Goal: Transaction & Acquisition: Purchase product/service

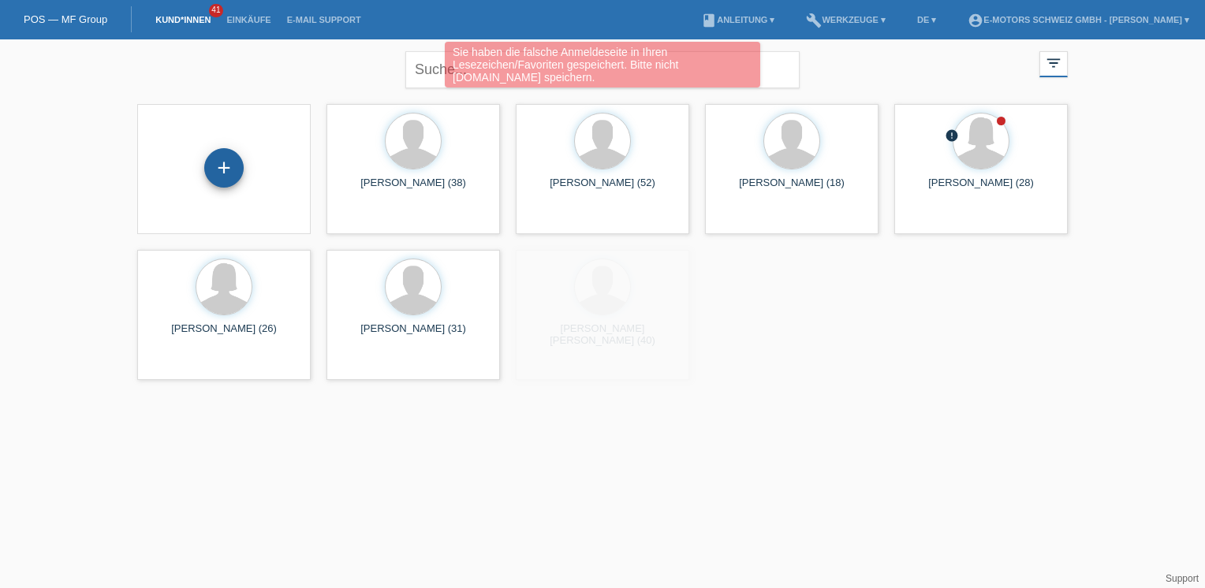
click at [231, 166] on div "+" at bounding box center [223, 167] width 39 height 39
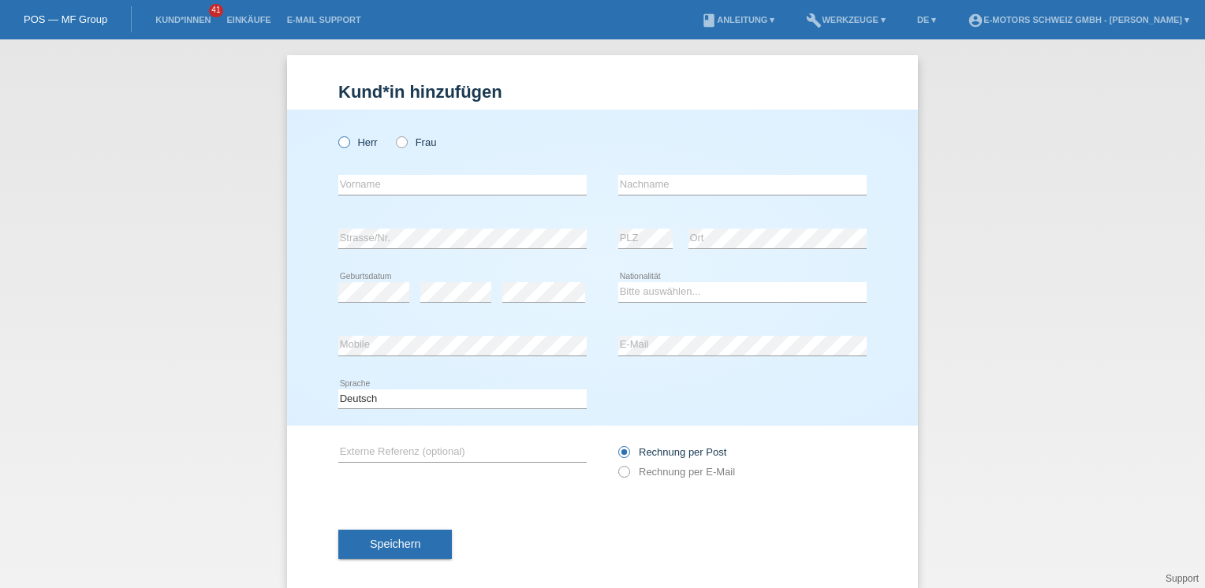
click at [368, 144] on label "Herr" at bounding box center [357, 142] width 39 height 12
click at [349, 144] on input "Herr" at bounding box center [343, 141] width 10 height 10
radio input "true"
click at [371, 184] on input "text" at bounding box center [462, 185] width 248 height 20
type input "Mario"
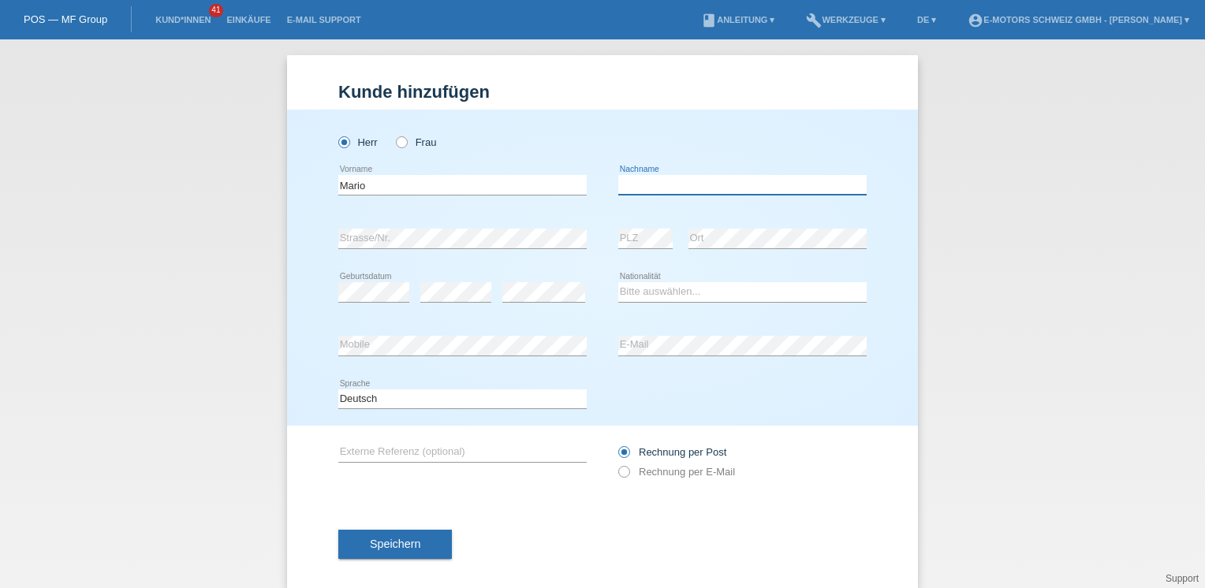
click at [637, 188] on input "text" at bounding box center [742, 185] width 248 height 20
type input "R"
type input "Piras"
click at [637, 289] on select "Bitte auswählen... Schweiz Deutschland Liechtenstein Österreich ------------ Af…" at bounding box center [742, 291] width 248 height 19
select select "IT"
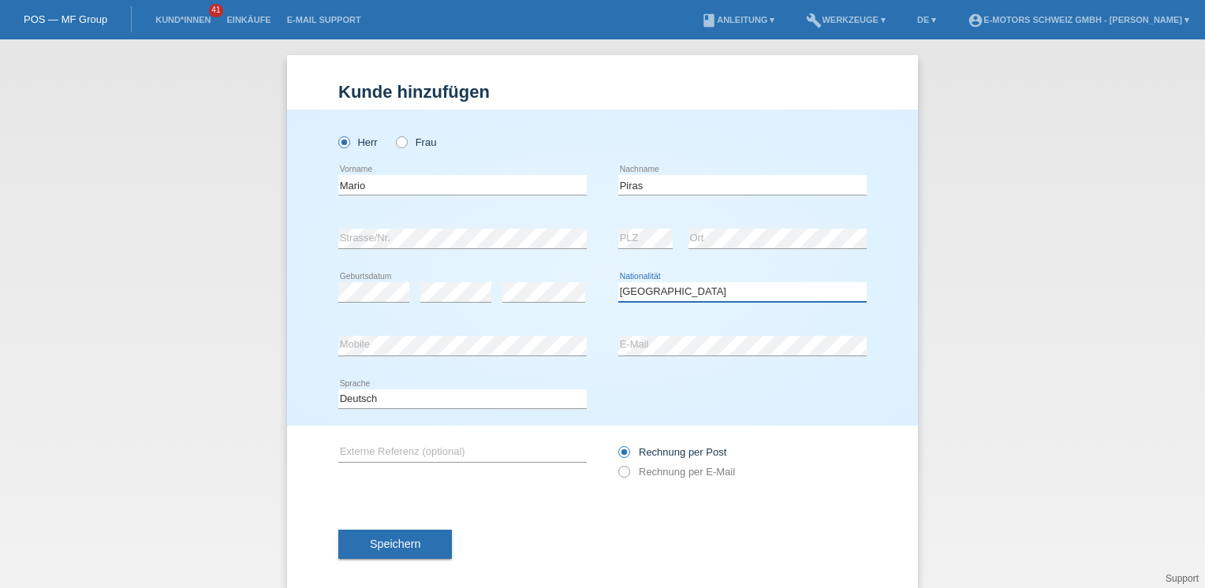
click at [618, 282] on select "Bitte auswählen... Schweiz Deutschland Liechtenstein Österreich ------------ Af…" at bounding box center [742, 291] width 248 height 19
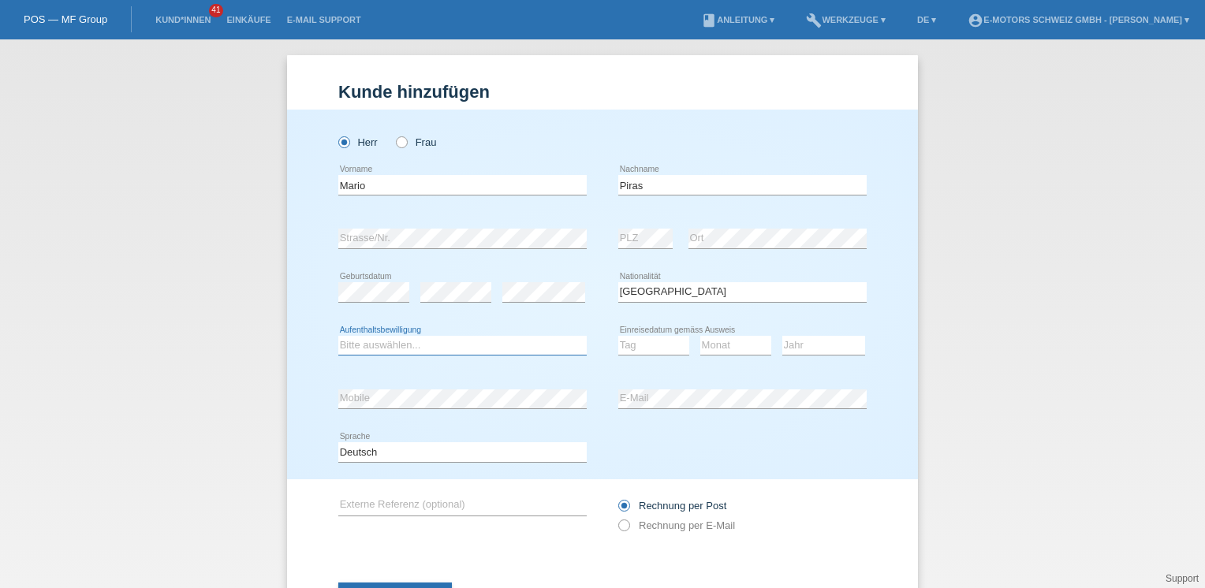
drag, startPoint x: 428, startPoint y: 343, endPoint x: 425, endPoint y: 352, distance: 10.0
click at [428, 342] on select "Bitte auswählen... C B B - Flüchtlingsstatus Andere" at bounding box center [462, 345] width 248 height 19
select select "C"
click at [338, 336] on select "Bitte auswählen... C B B - Flüchtlingsstatus Andere" at bounding box center [462, 345] width 248 height 19
click at [651, 344] on select "Tag 01 02 03 04 05 06 07 08 09 10 11" at bounding box center [653, 345] width 71 height 19
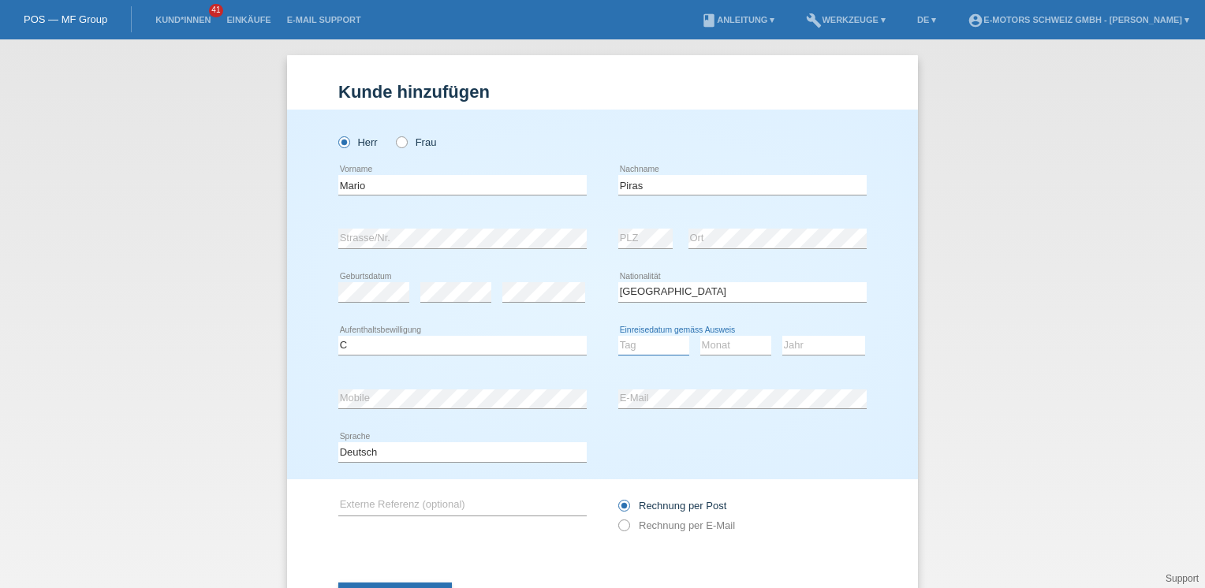
select select "15"
click at [618, 336] on select "Tag 01 02 03 04 05 06 07 08 09 10 11" at bounding box center [653, 345] width 71 height 19
click at [725, 341] on select "Monat 01 02 03 04 05 06 07 08 09 10 11" at bounding box center [735, 345] width 71 height 19
select select "07"
click at [700, 336] on select "Monat 01 02 03 04 05 06 07 08 09 10 11" at bounding box center [735, 345] width 71 height 19
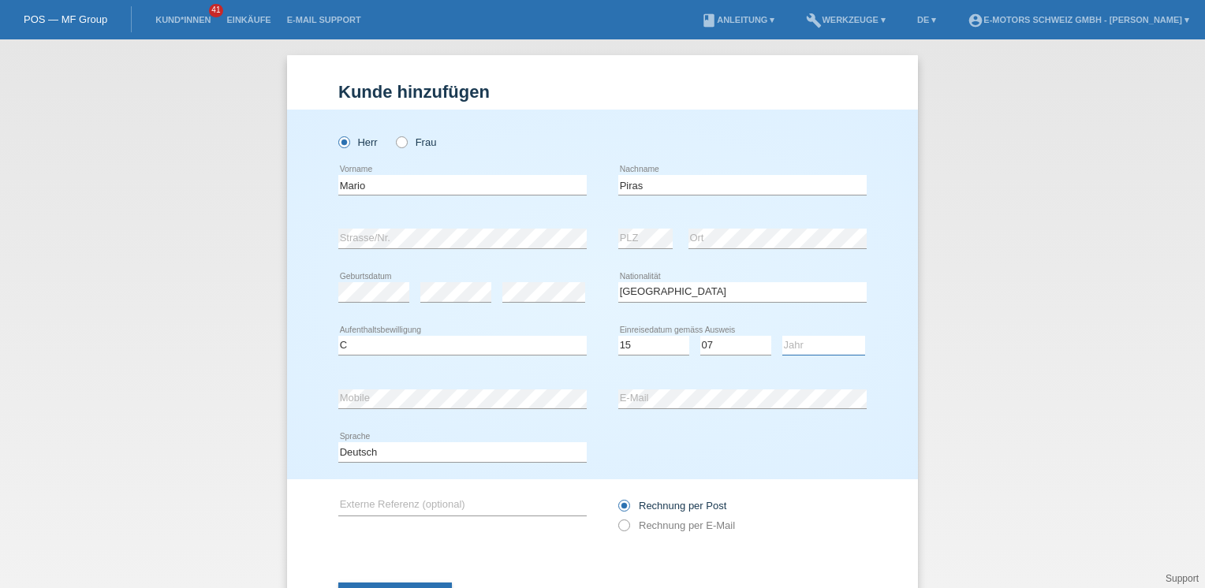
click at [812, 341] on select "Jahr 2025 2024 2023 2022 2021 2020 2019 2018 2017 2016 2015 2014 2013 2012 2011…" at bounding box center [823, 345] width 83 height 19
select select "1968"
click at [782, 336] on select "Jahr 2025 2024 2023 2022 2021 2020 2019 2018 2017 2016 2015 2014 2013 2012 2011…" at bounding box center [823, 345] width 83 height 19
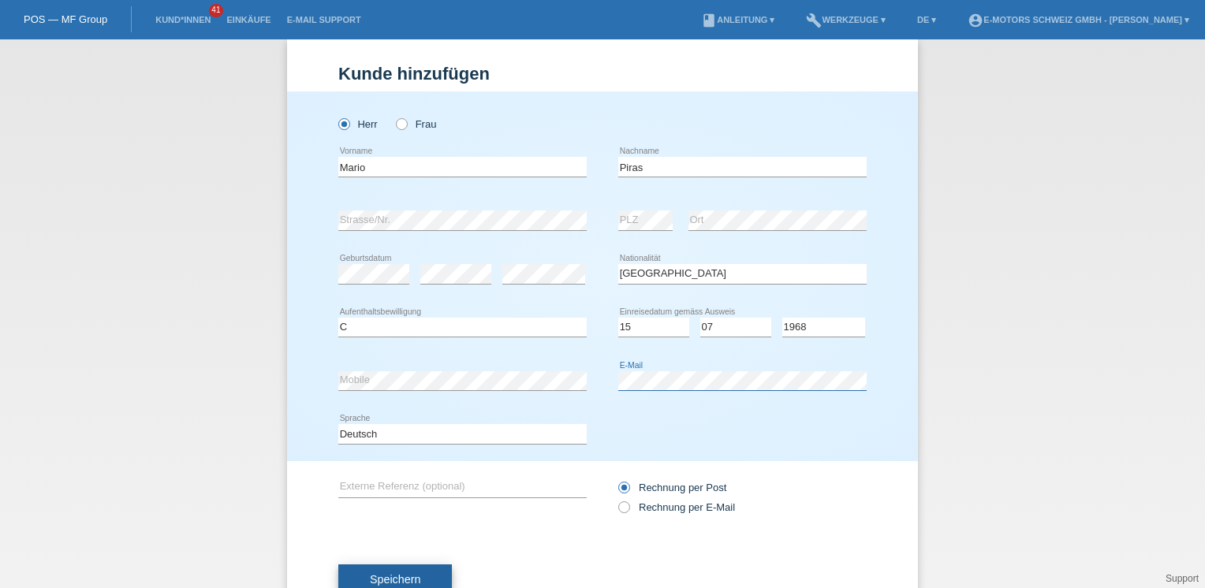
scroll to position [69, 0]
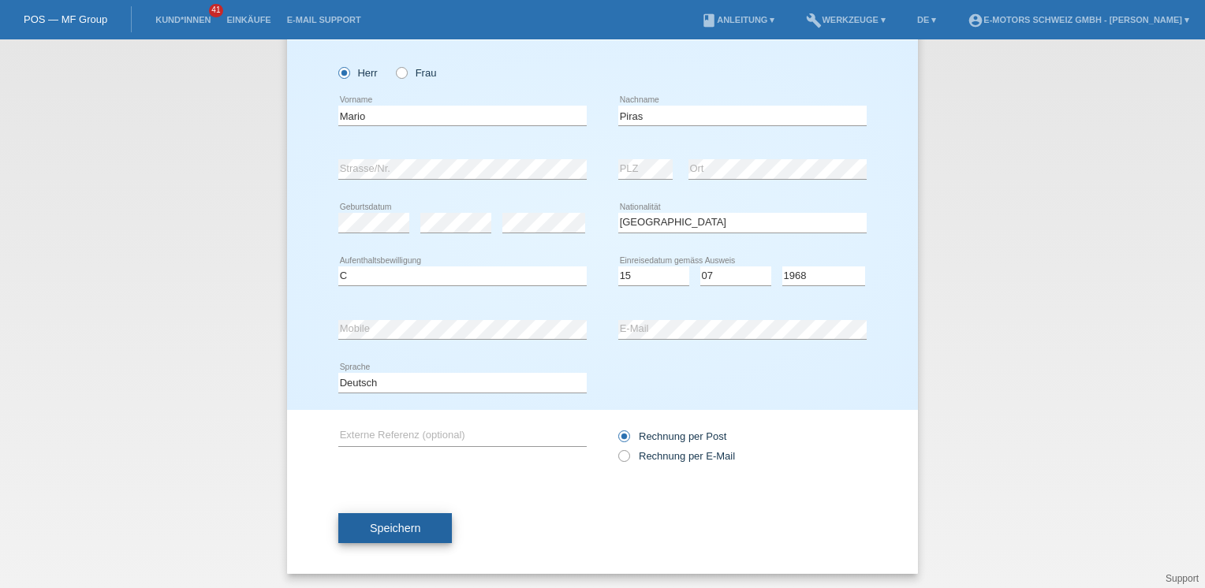
click at [433, 535] on button "Speichern" at bounding box center [395, 528] width 114 height 30
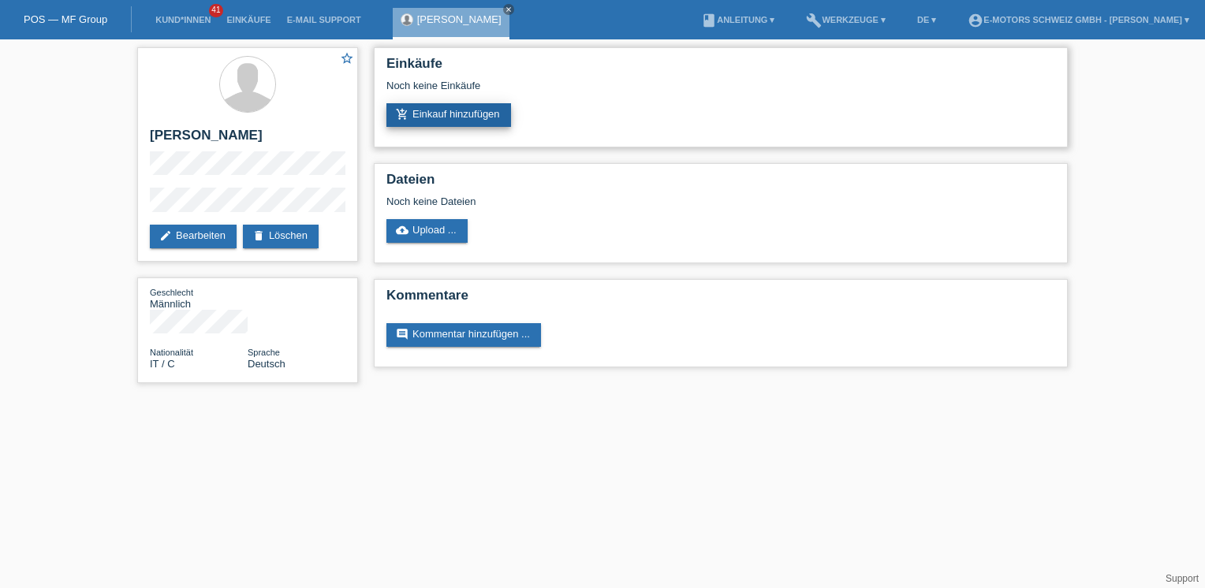
click at [482, 113] on link "add_shopping_cart Einkauf hinzufügen" at bounding box center [448, 115] width 125 height 24
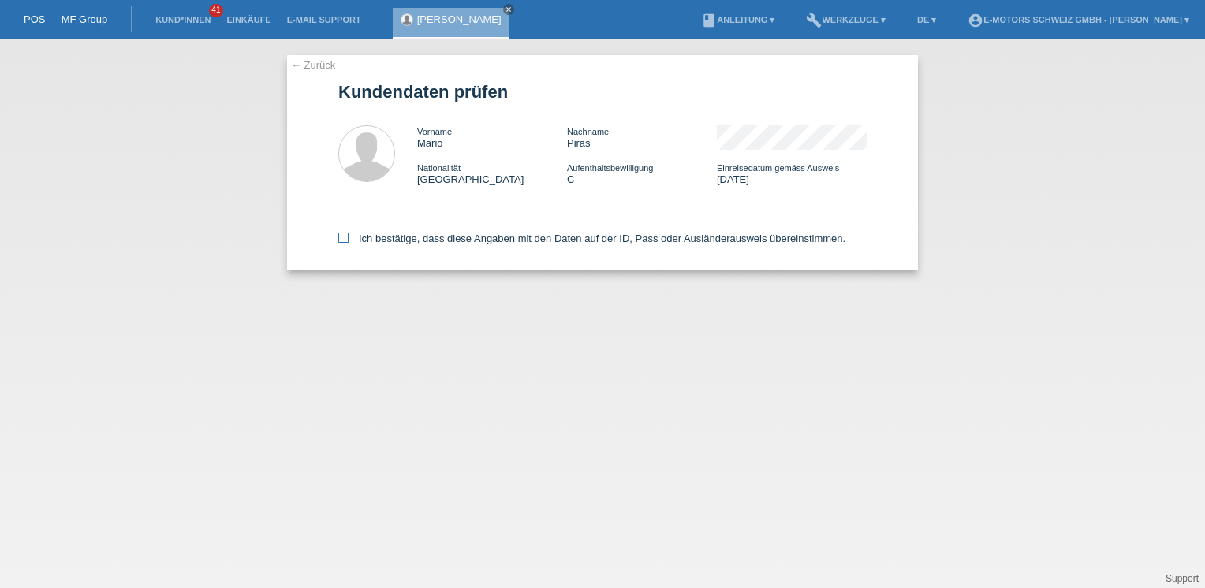
click at [368, 243] on label "Ich bestätige, dass diese Angaben mit den Daten auf der ID, Pass oder Ausländer…" at bounding box center [591, 239] width 507 height 12
click at [349, 243] on input "Ich bestätige, dass diese Angaben mit den Daten auf der ID, Pass oder Ausländer…" at bounding box center [343, 238] width 10 height 10
checkbox input "true"
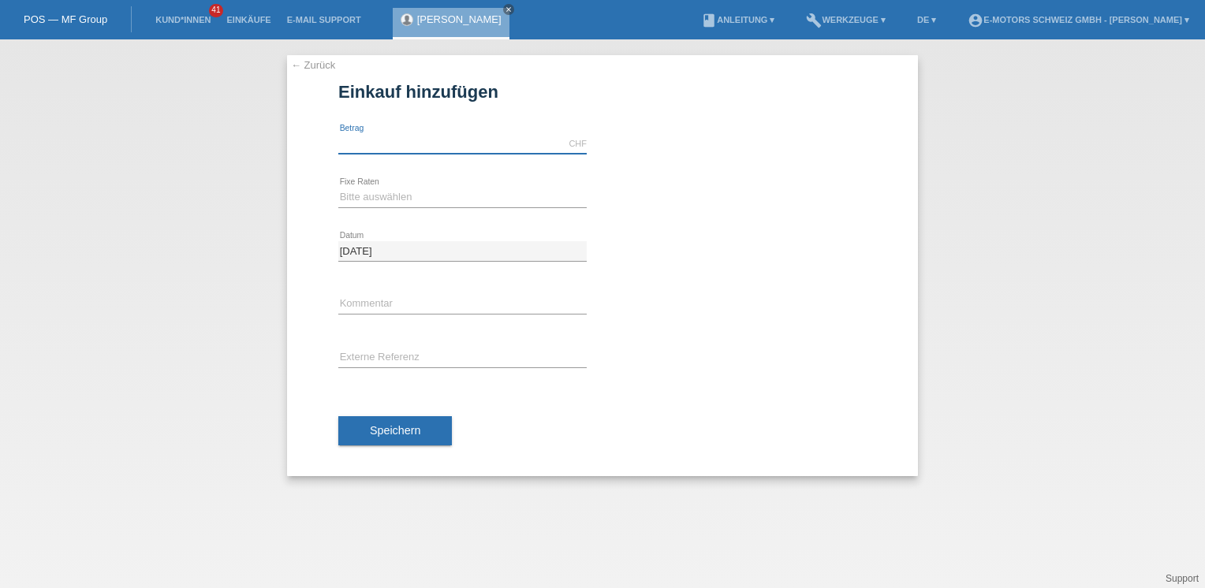
click at [378, 144] on input "text" at bounding box center [462, 144] width 248 height 20
type input "2000.00"
click at [360, 197] on select "Bitte auswählen 12 Raten 24 Raten 36 Raten 48 Raten" at bounding box center [462, 197] width 248 height 19
select select "213"
click at [338, 188] on select "Bitte auswählen 12 Raten 24 Raten 36 Raten 48 Raten" at bounding box center [462, 197] width 248 height 19
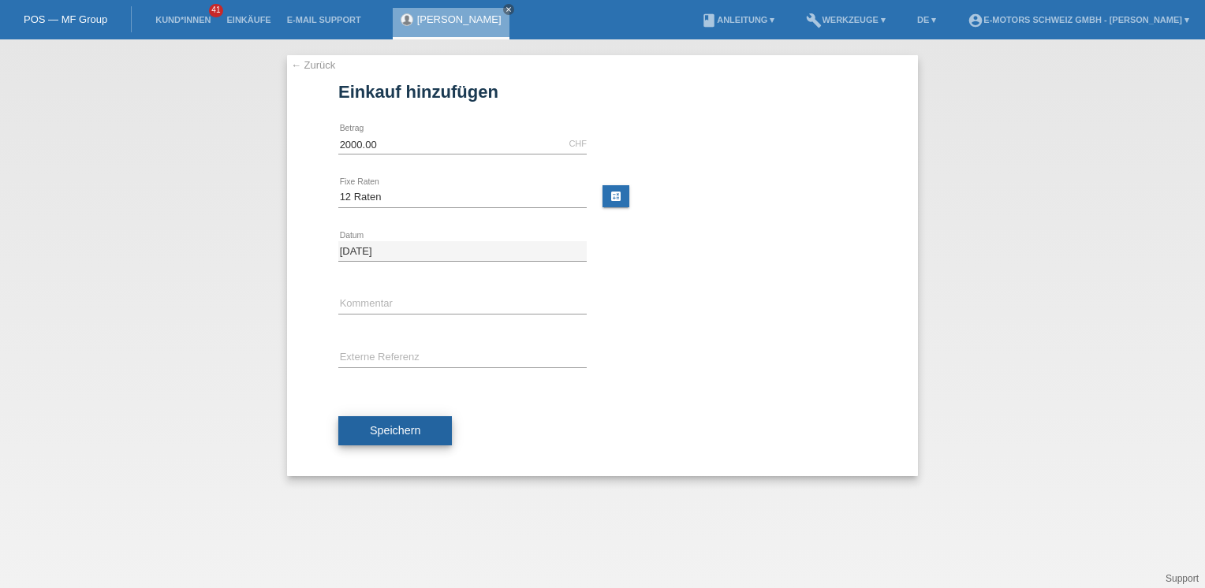
click at [428, 421] on button "Speichern" at bounding box center [395, 431] width 114 height 30
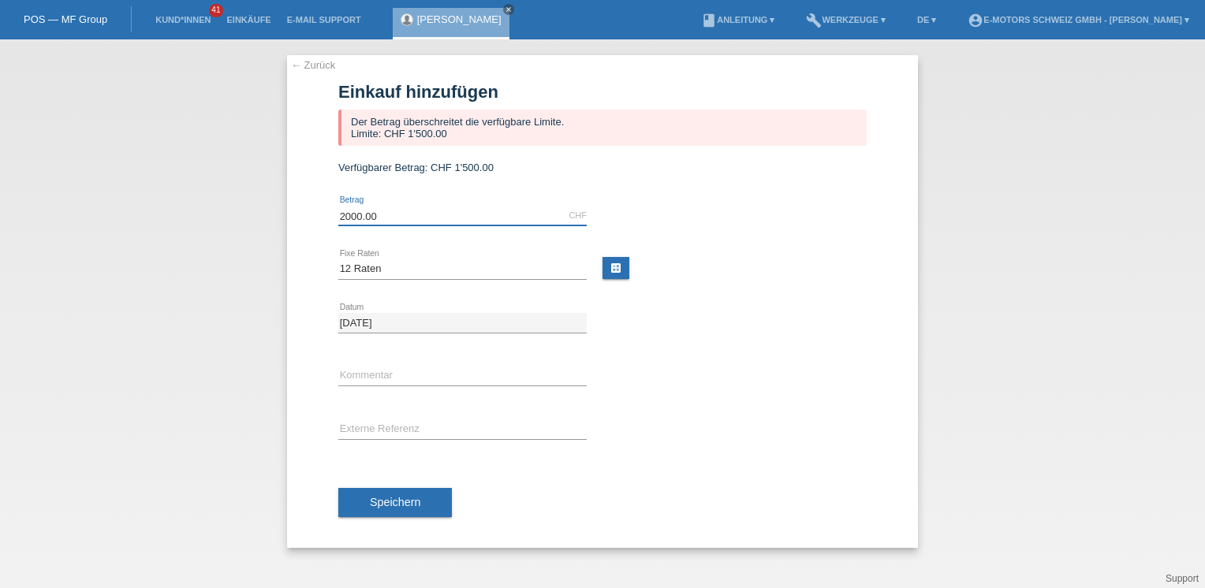
click at [383, 217] on input "2000.00" at bounding box center [462, 216] width 248 height 20
type input "2"
type input "1500.00"
click at [388, 353] on div "error Kommentar" at bounding box center [462, 377] width 248 height 54
click at [387, 373] on input "text" at bounding box center [462, 377] width 248 height 20
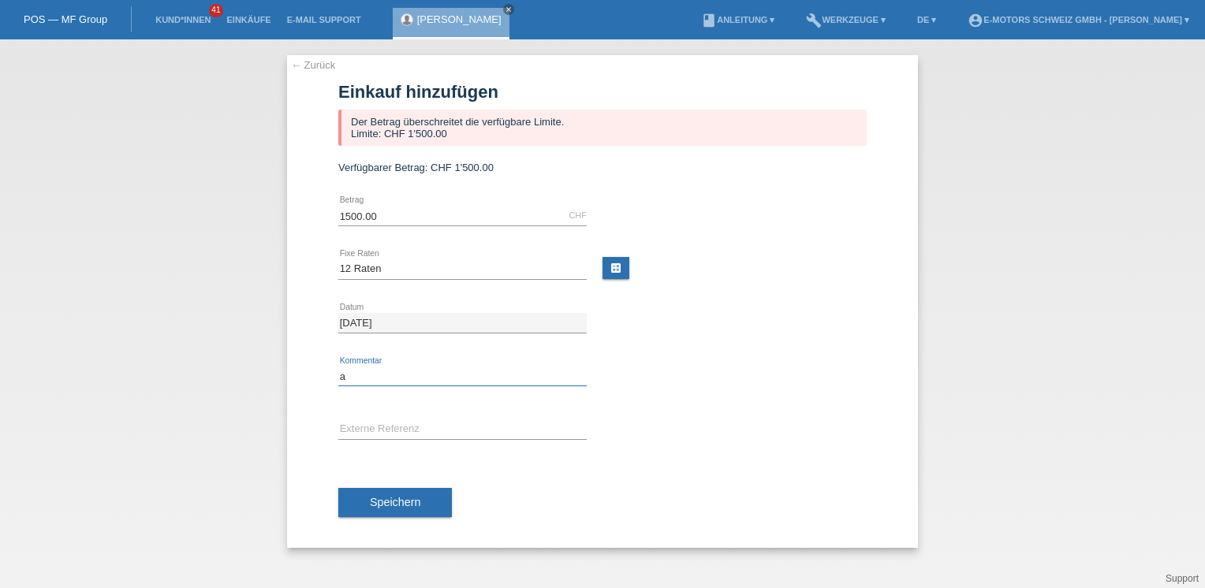
type input "Andi"
click at [395, 506] on span "Speichern" at bounding box center [395, 502] width 50 height 13
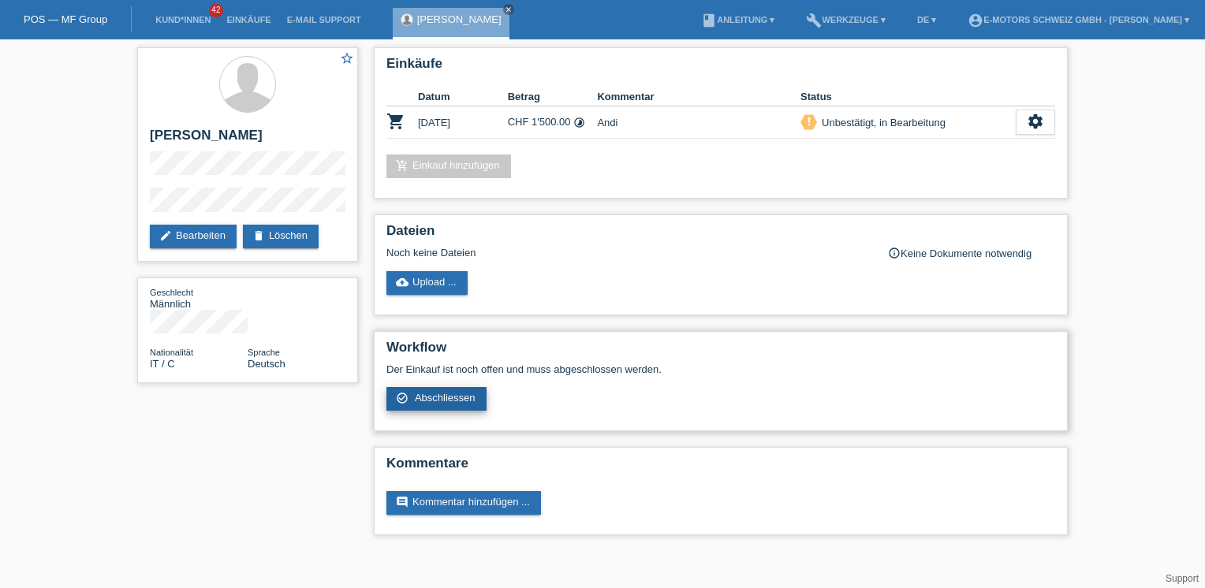
click at [457, 396] on span "Abschliessen" at bounding box center [445, 398] width 61 height 12
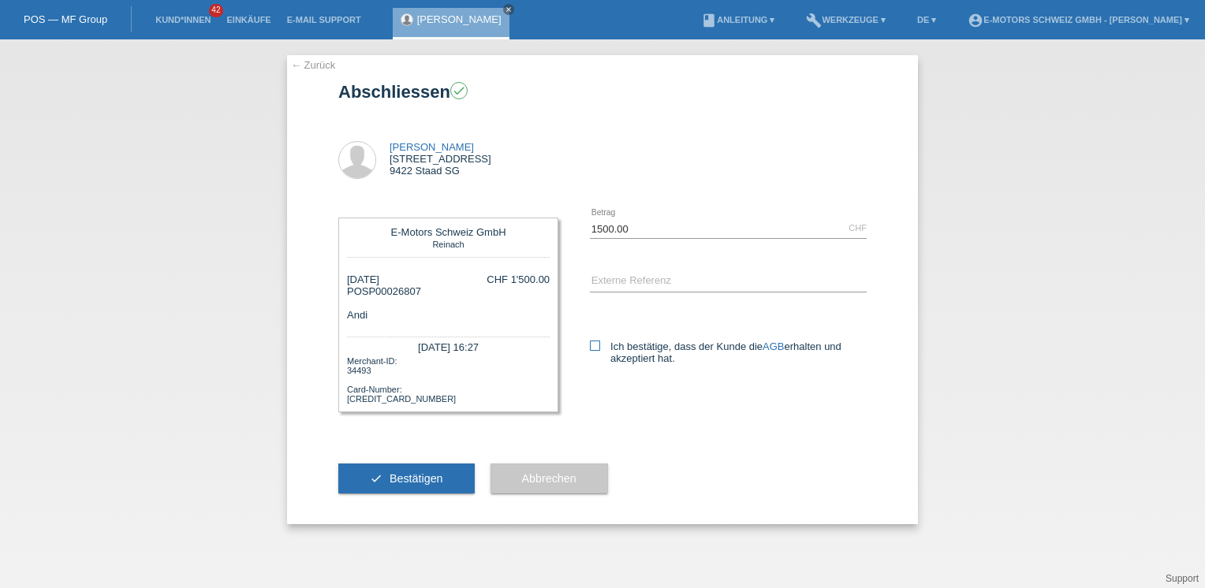
click at [612, 347] on label "Ich bestätige, dass der Kunde die AGB erhalten und akzeptiert hat." at bounding box center [728, 353] width 277 height 24
click at [600, 347] on input "Ich bestätige, dass der Kunde die AGB erhalten und akzeptiert hat." at bounding box center [595, 346] width 10 height 10
checkbox input "true"
click at [433, 468] on button "check Bestätigen" at bounding box center [406, 479] width 136 height 30
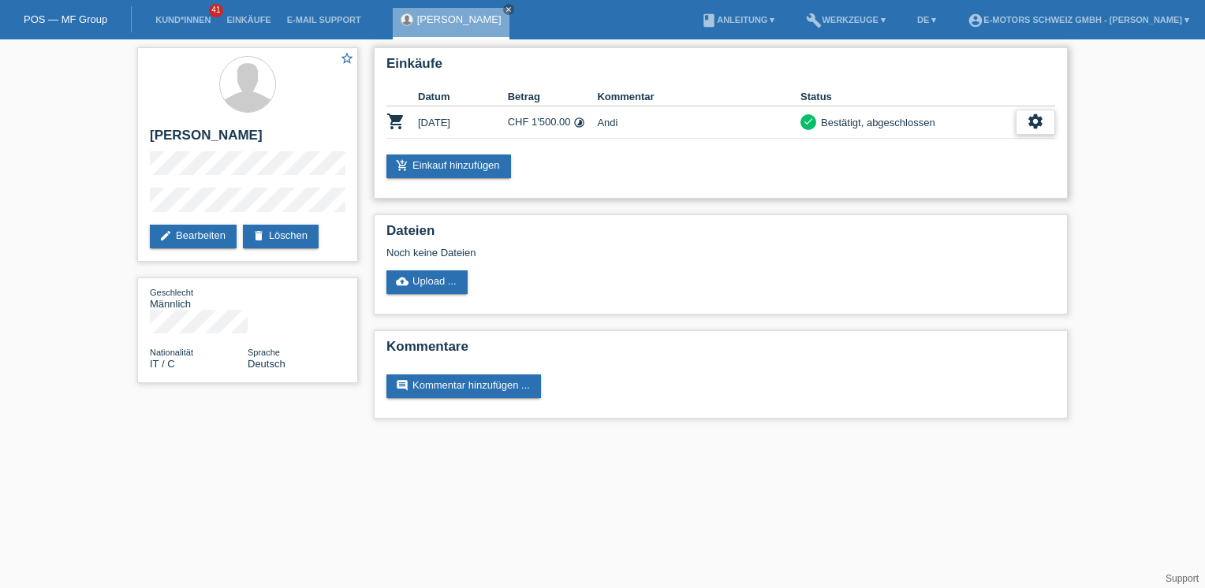
click at [1032, 125] on icon "settings" at bounding box center [1035, 121] width 17 height 17
click at [981, 166] on span "AGB herunterladen" at bounding box center [969, 169] width 92 height 19
click at [1038, 122] on icon "settings" at bounding box center [1035, 121] width 17 height 17
click at [1017, 200] on span "Quittung herunterladen" at bounding box center [978, 193] width 110 height 19
drag, startPoint x: 151, startPoint y: 135, endPoint x: 258, endPoint y: 144, distance: 107.7
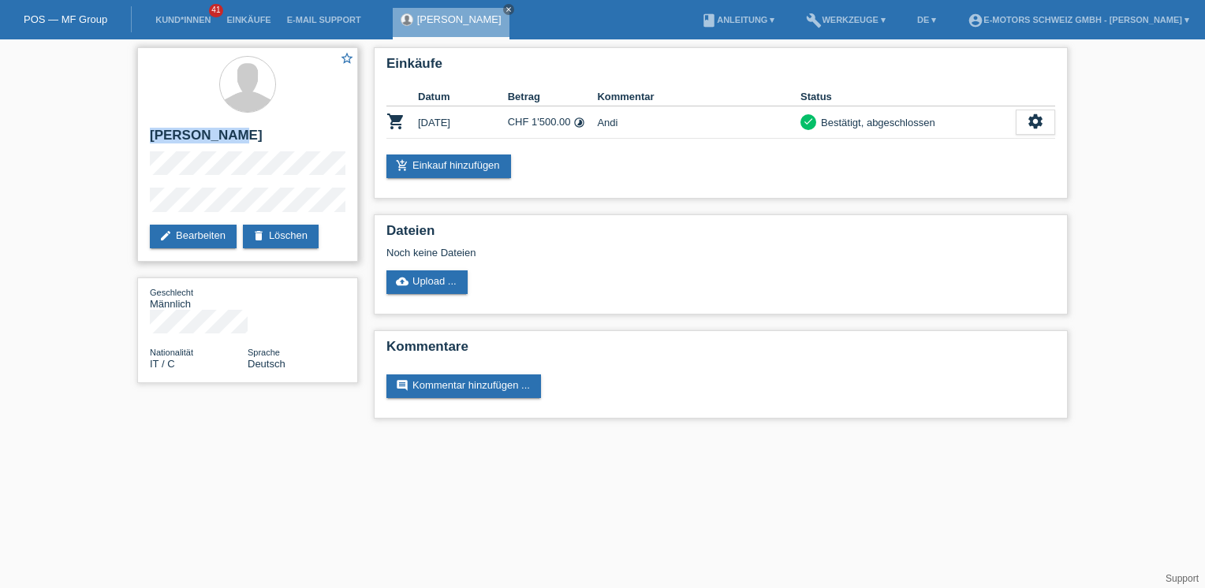
click at [258, 144] on h2 "[PERSON_NAME]" at bounding box center [248, 140] width 196 height 24
copy h2 "[PERSON_NAME]"
click at [231, 178] on div "star_border Mario Piras edit Bearbeiten delete Löschen" at bounding box center [247, 154] width 221 height 214
click at [216, 177] on div "star_border Mario Piras edit Bearbeiten delete Löschen" at bounding box center [247, 154] width 221 height 214
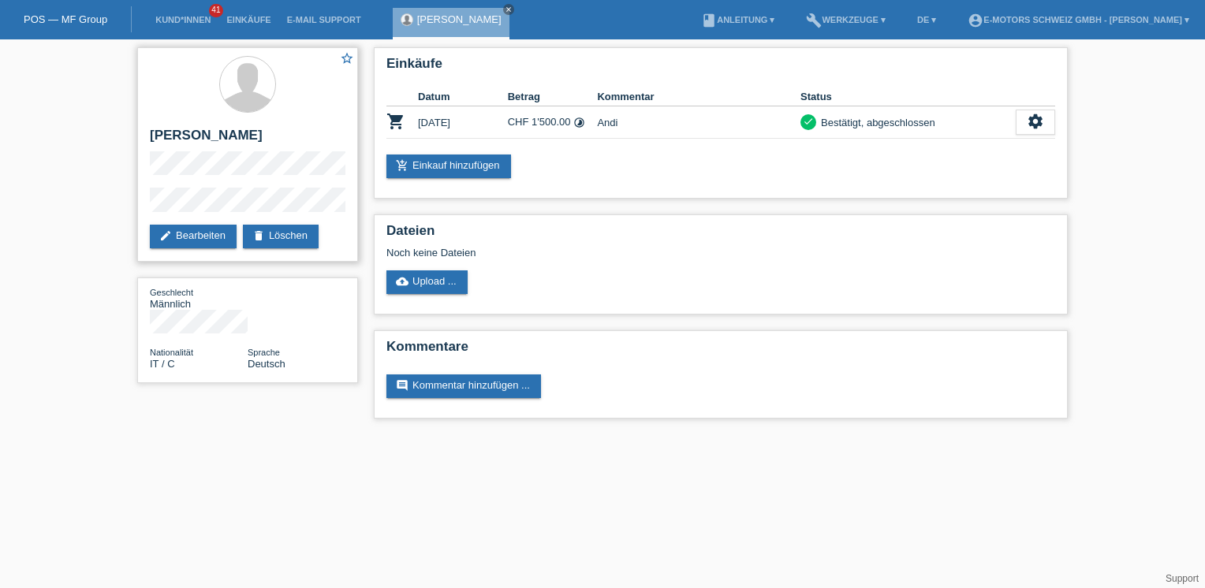
drag, startPoint x: 216, startPoint y: 177, endPoint x: 246, endPoint y: 177, distance: 30.0
click at [246, 177] on div "star_border Mario Piras edit Bearbeiten delete Löschen" at bounding box center [247, 154] width 221 height 214
click at [605, 143] on div "Einkäufe Datum Betrag Kommentar Status shopping_cart 29.08.2025 CHF 1'500.00 ti…" at bounding box center [721, 122] width 694 height 151
click at [505, 11] on icon "close" at bounding box center [509, 10] width 8 height 8
click at [270, 21] on link "Einkäufe" at bounding box center [248, 19] width 60 height 9
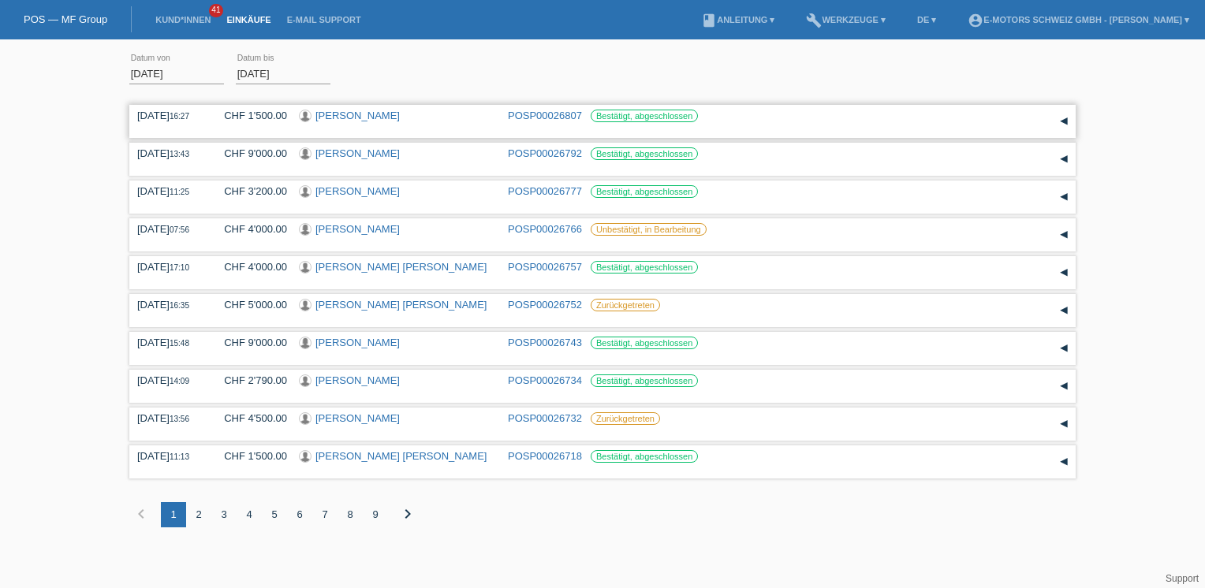
click at [358, 116] on link "[PERSON_NAME]" at bounding box center [357, 116] width 84 height 12
